Goal: Information Seeking & Learning: Check status

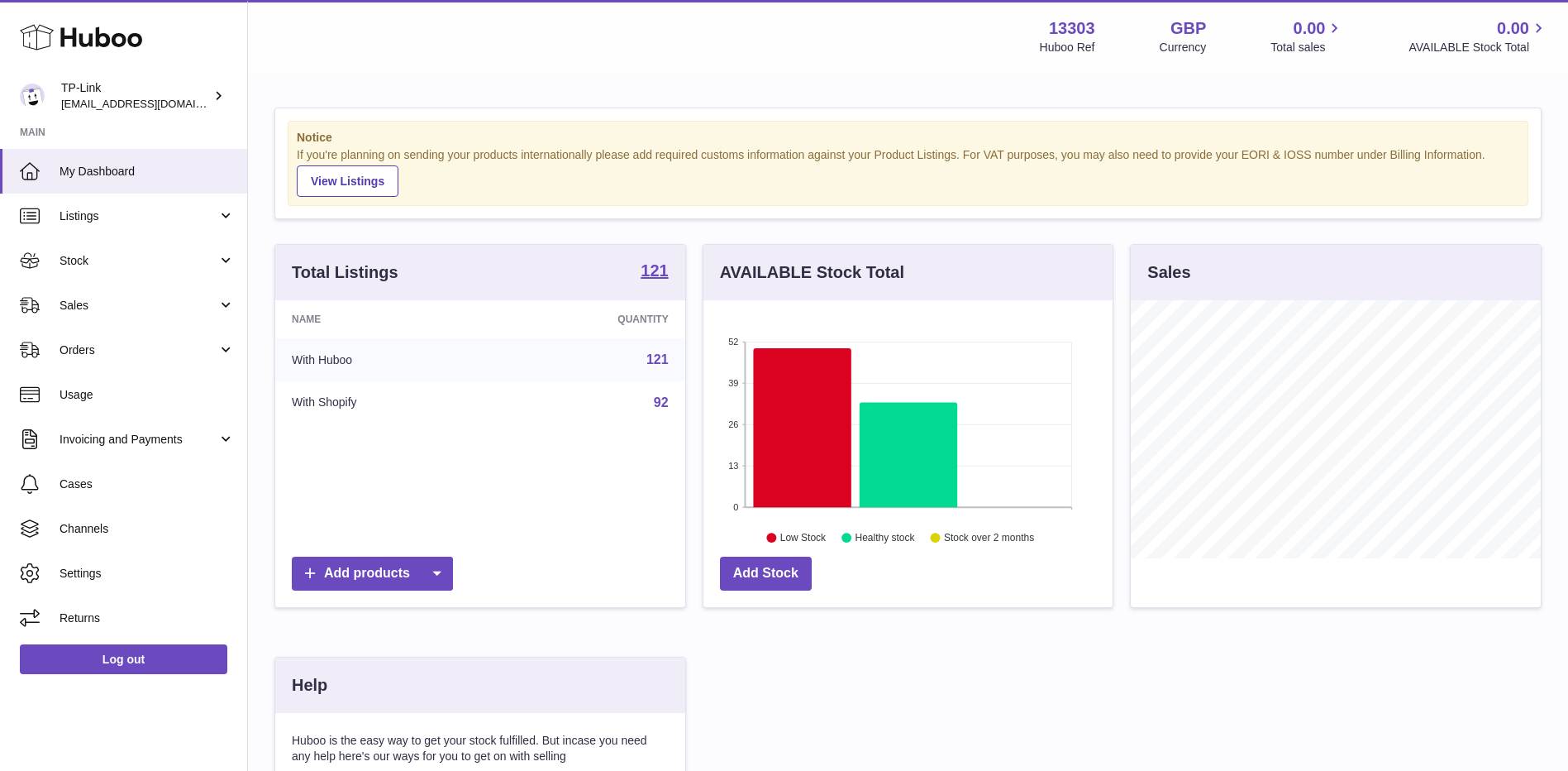
scroll to position [258, 409]
click at [169, 298] on span "Sales" at bounding box center [139, 305] width 158 height 16
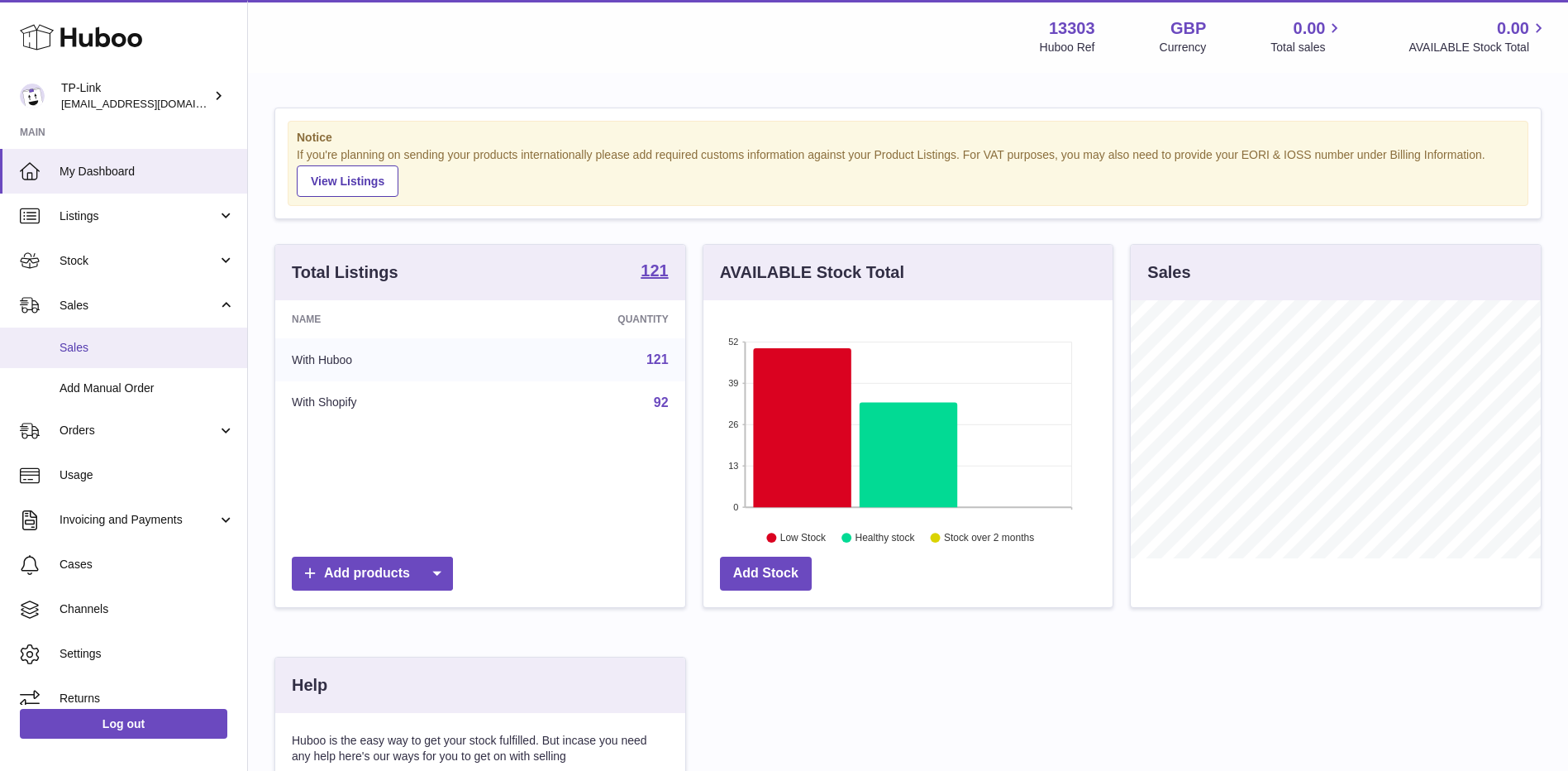
click at [144, 353] on span "Sales" at bounding box center [147, 347] width 176 height 16
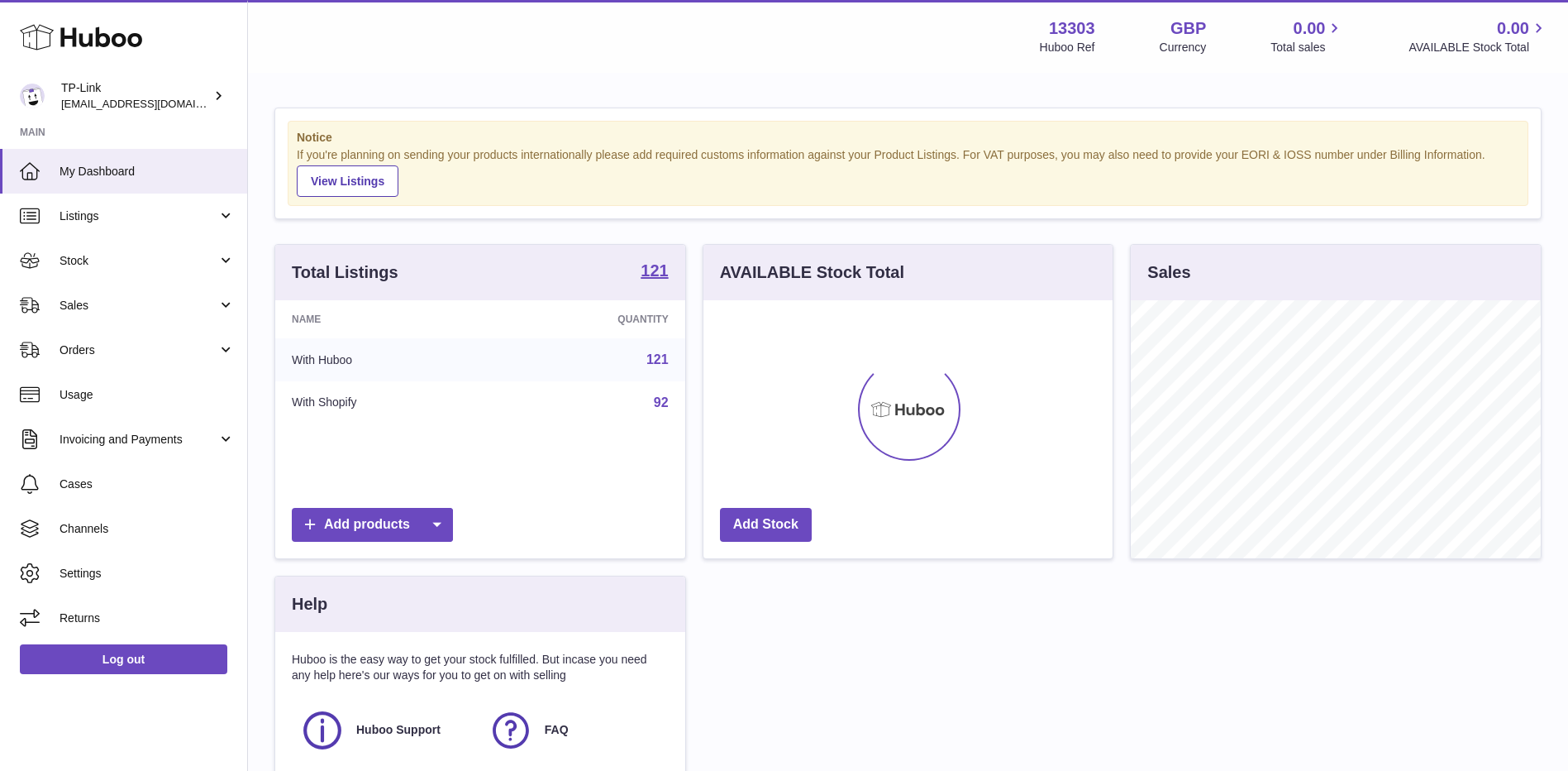
scroll to position [258, 409]
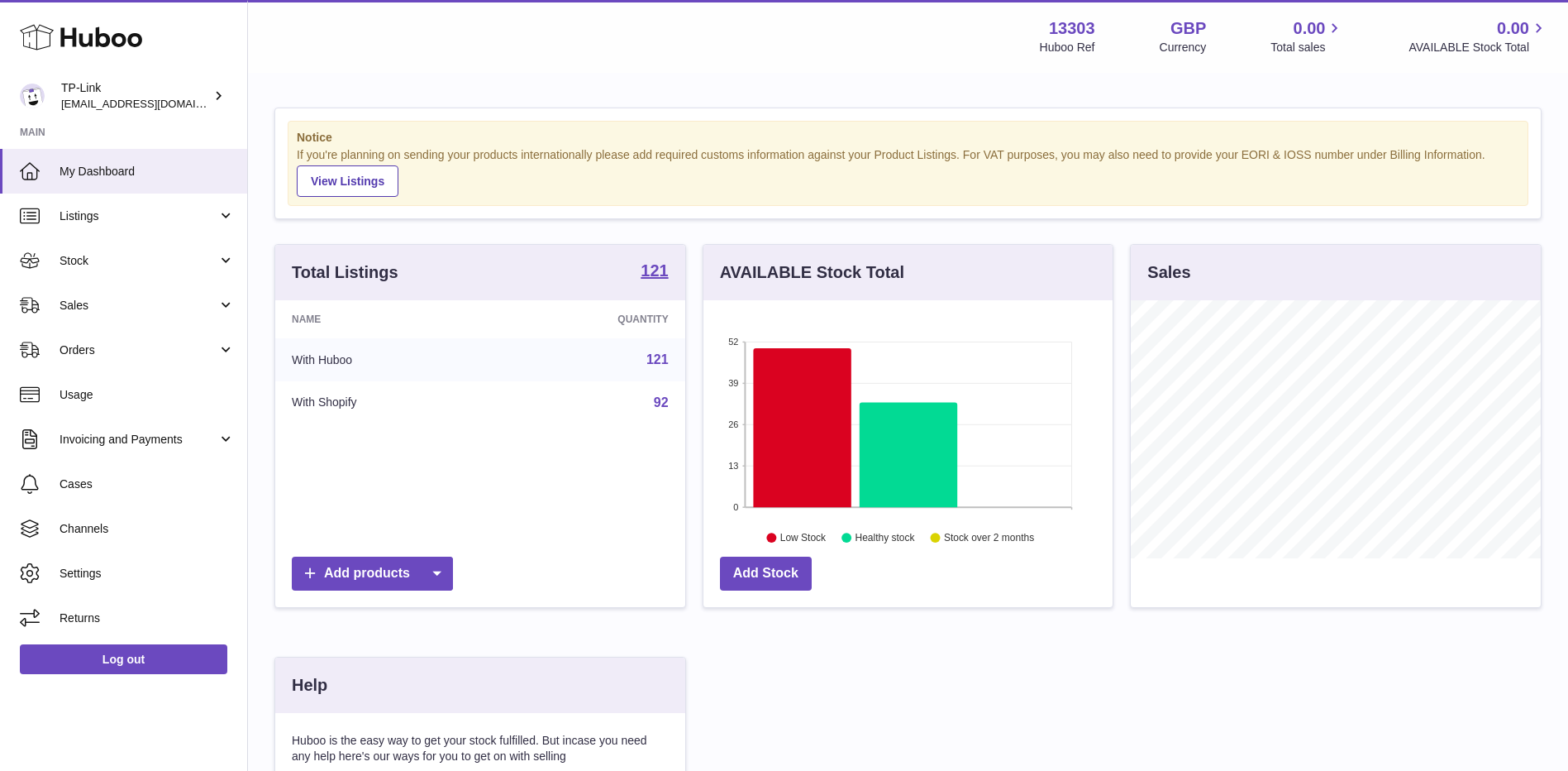
drag, startPoint x: 1289, startPoint y: 675, endPoint x: 1276, endPoint y: 679, distance: 13.6
click at [1289, 675] on div "Total Listings 121 Name Quantity With Huboo 121 With Shopify 92 Add products AV…" at bounding box center [908, 591] width 1283 height 695
click at [138, 488] on span "Cases" at bounding box center [147, 484] width 176 height 16
